Goal: Find specific page/section: Find specific page/section

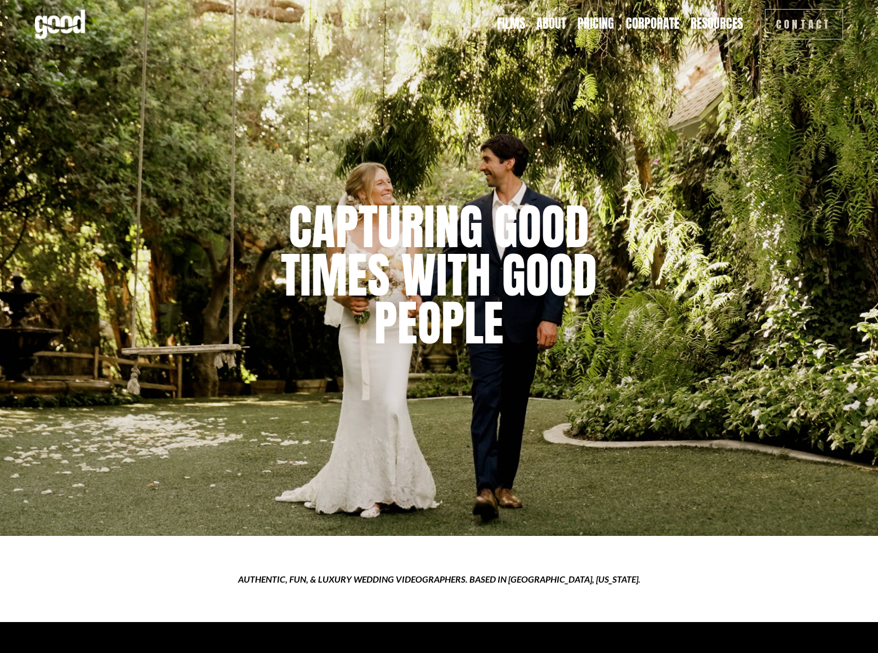
scroll to position [6216, 0]
